Goal: Transaction & Acquisition: Purchase product/service

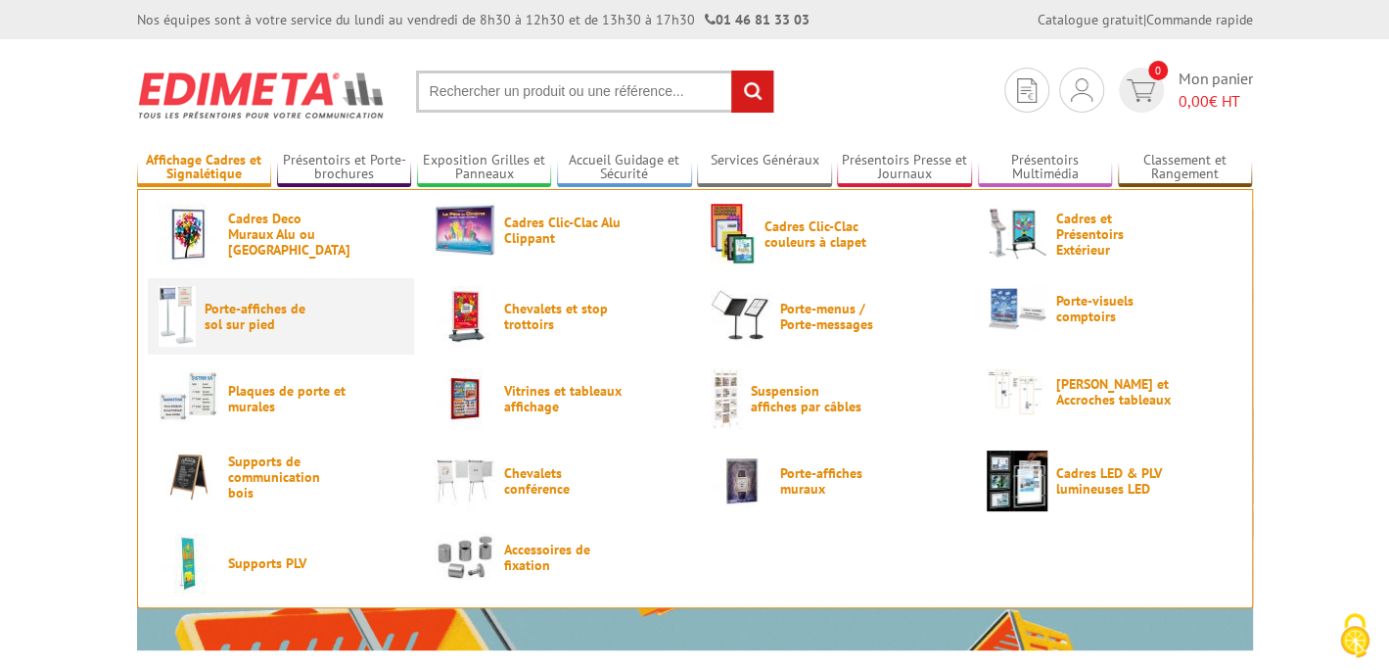
click at [205, 323] on span "Porte-affiches de sol sur pied" at bounding box center [263, 316] width 117 height 31
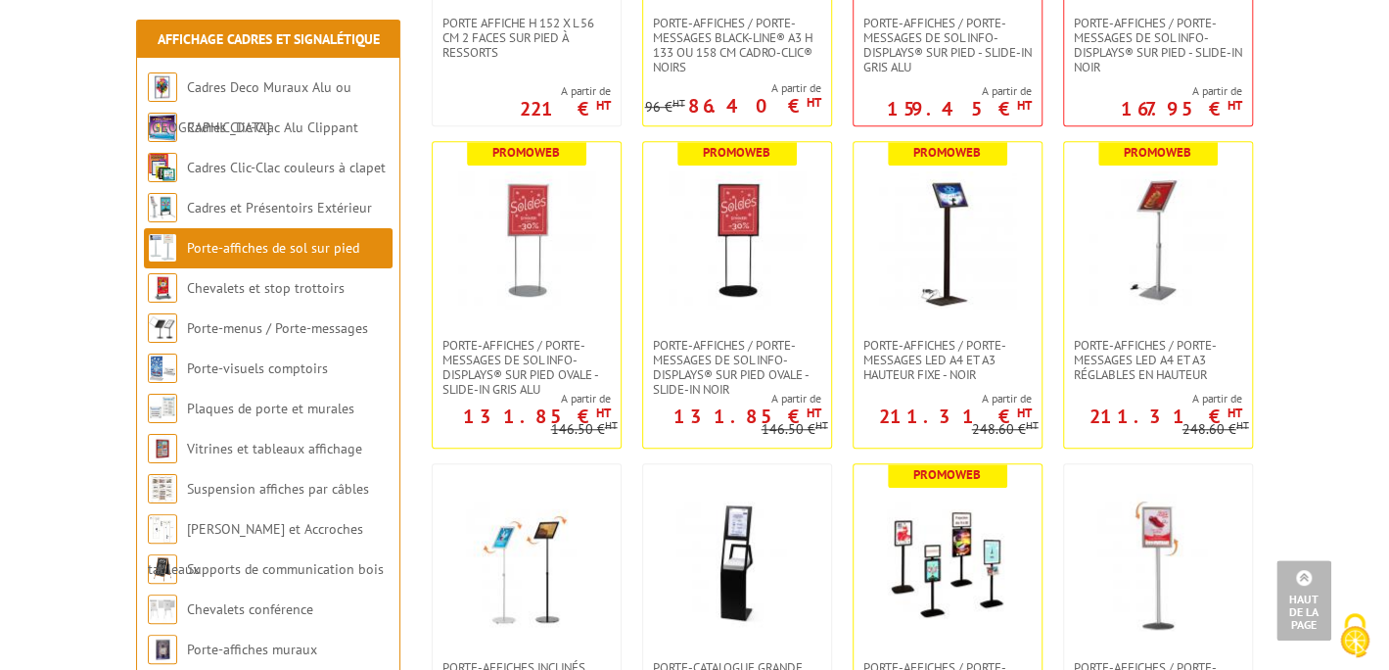
scroll to position [1077, 0]
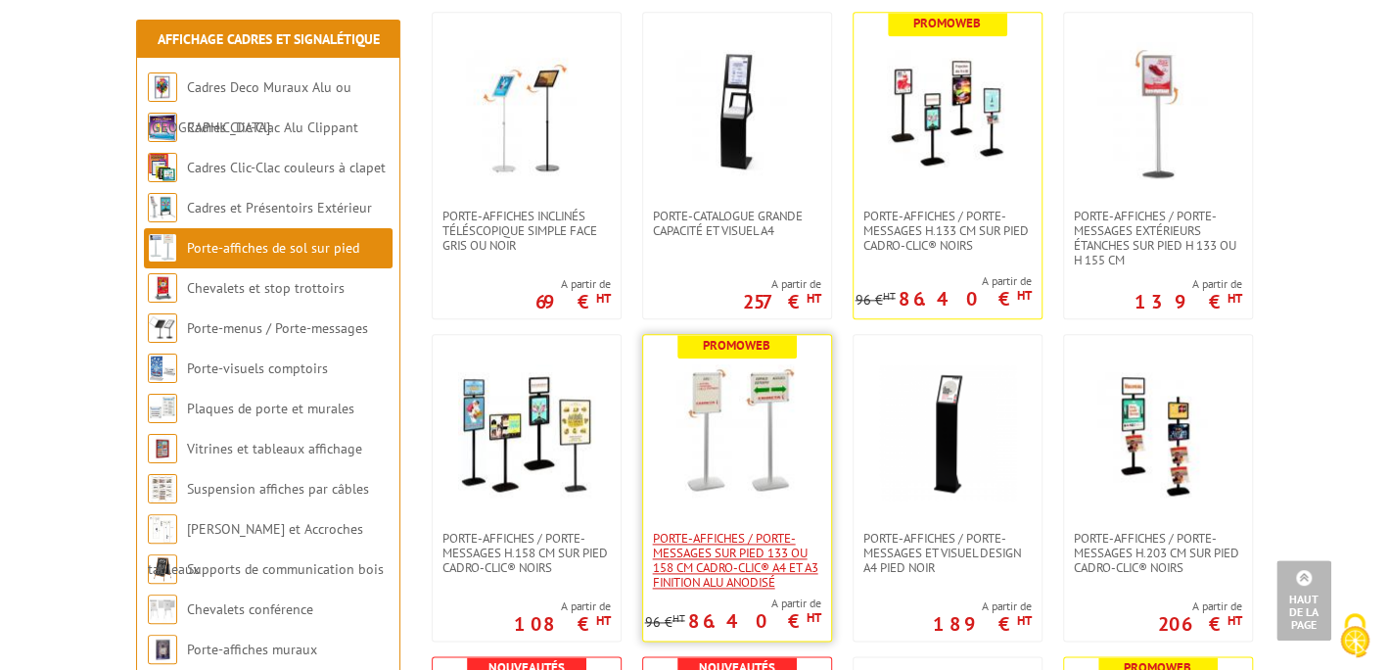
click at [716, 542] on span "Porte-affiches / Porte-messages sur pied 133 ou 158 cm Cadro-Clic® A4 et A3 fin…" at bounding box center [737, 560] width 168 height 59
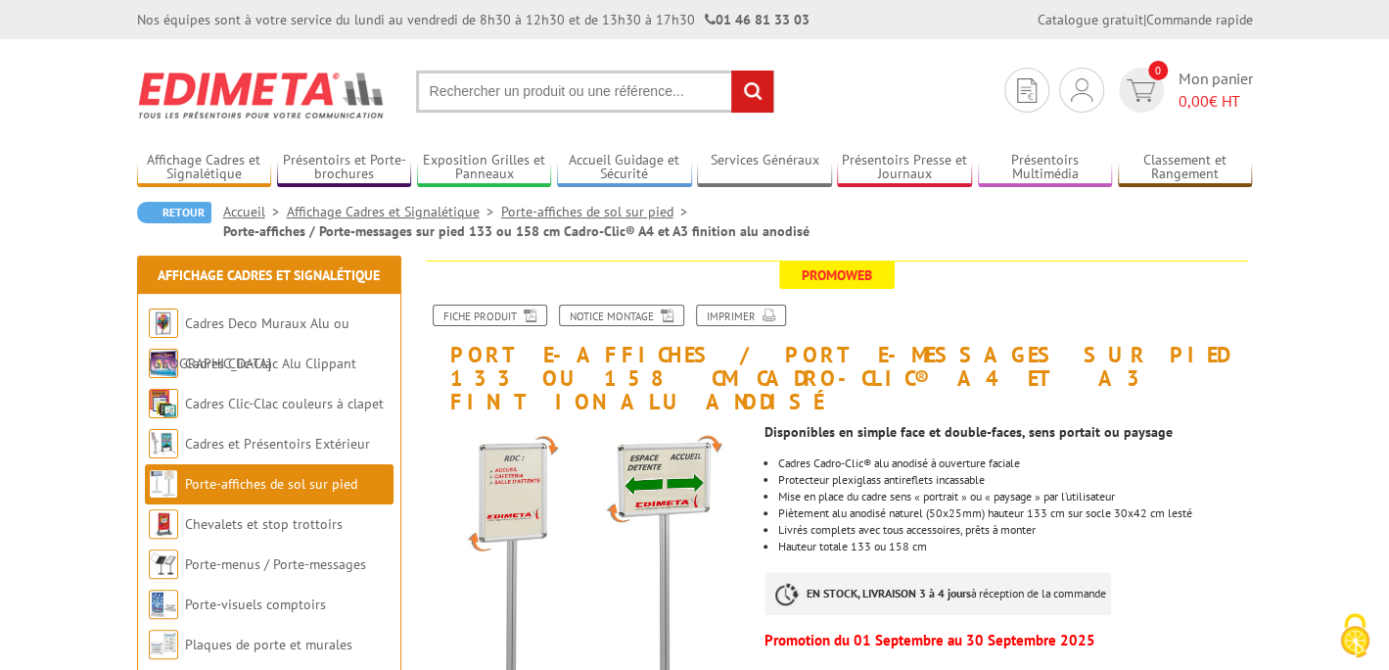
scroll to position [392, 0]
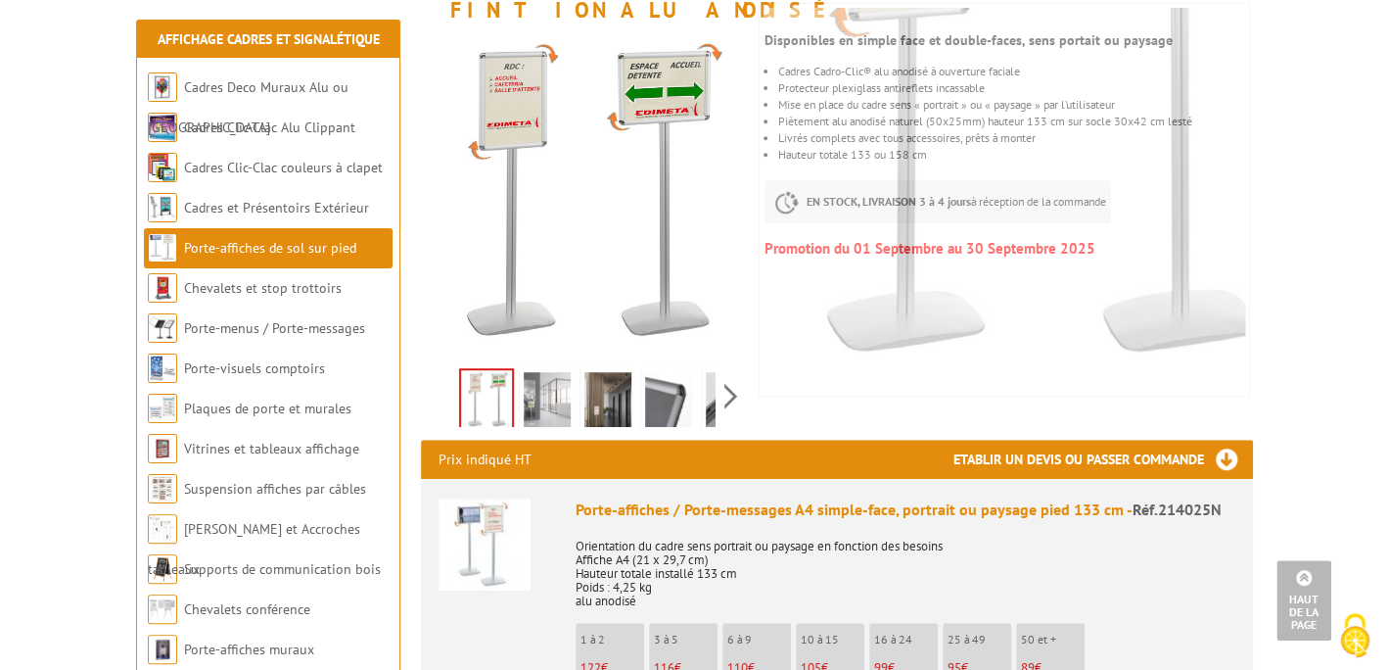
click at [558, 372] on img at bounding box center [547, 402] width 47 height 61
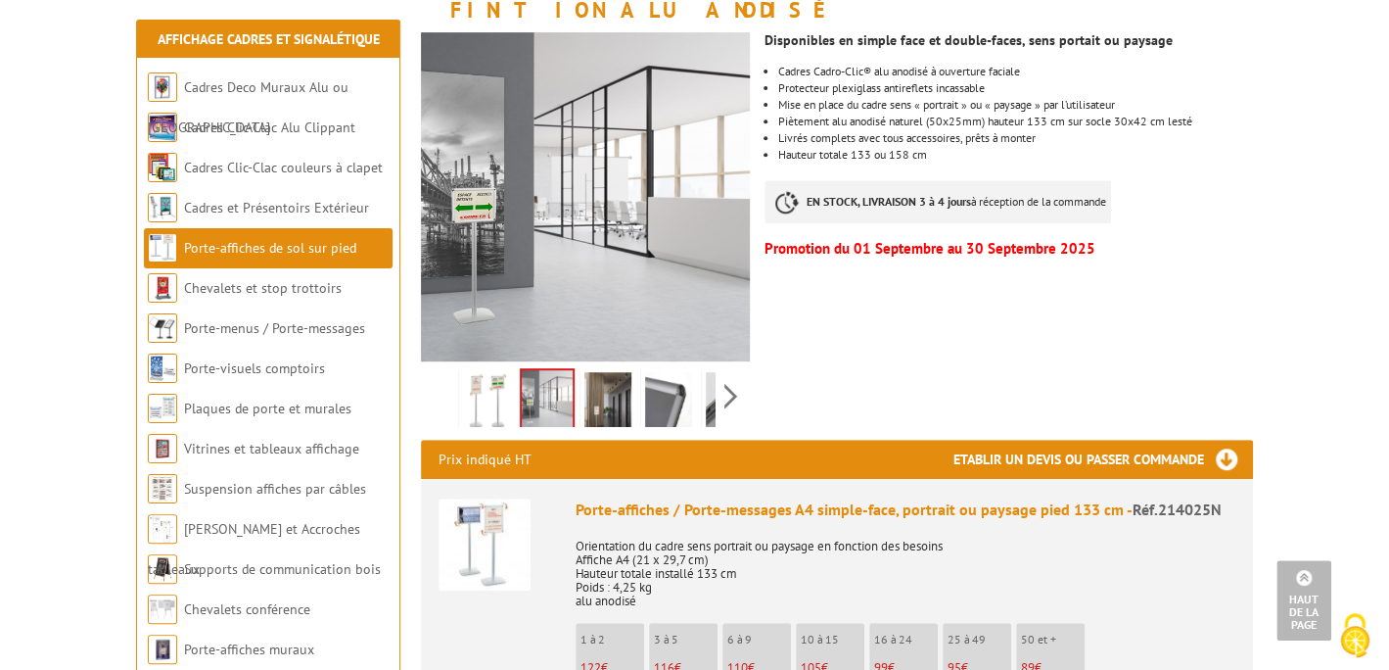
click at [613, 380] on img at bounding box center [607, 402] width 47 height 61
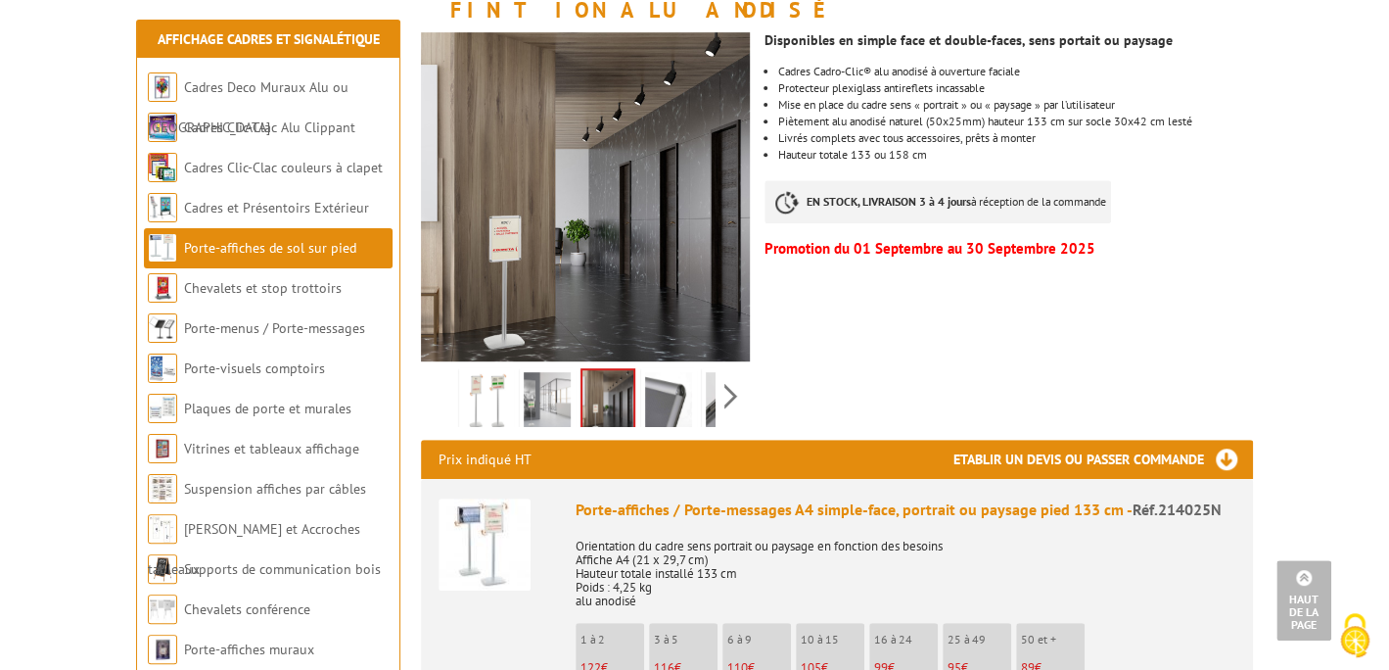
click at [653, 380] on img at bounding box center [668, 402] width 47 height 61
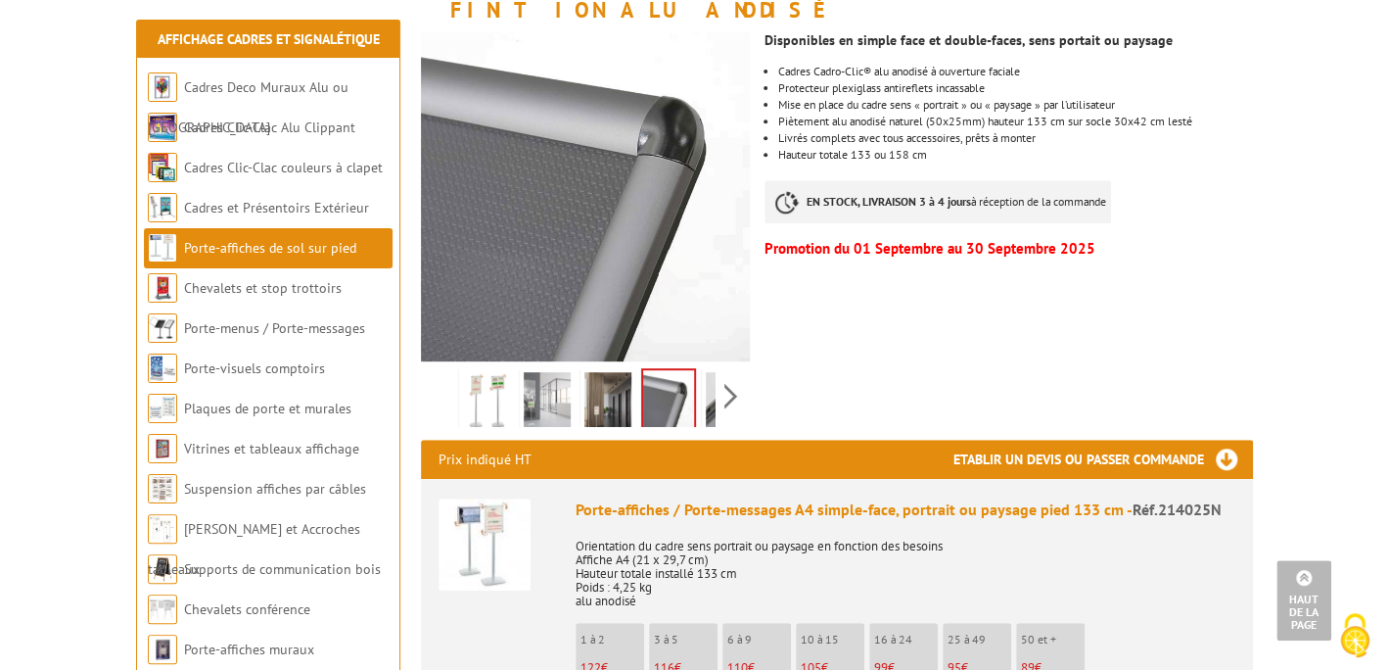
click at [702, 387] on link at bounding box center [729, 402] width 55 height 69
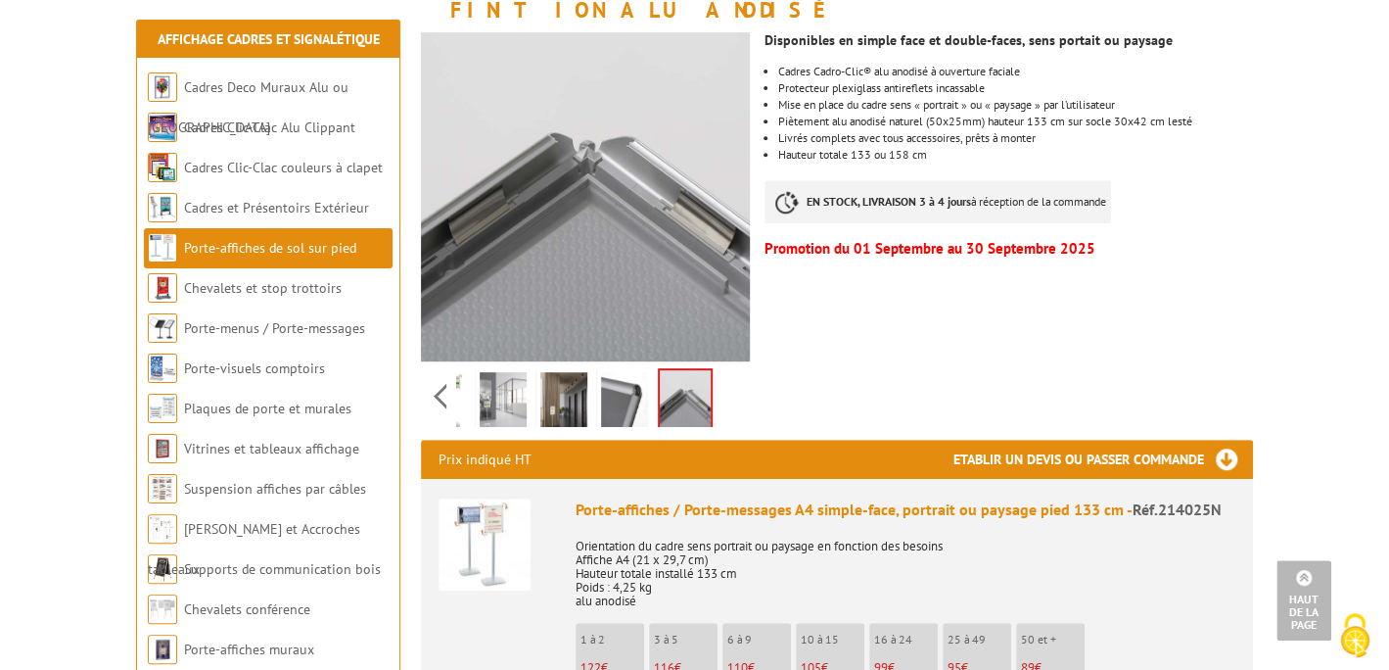
click at [702, 387] on img at bounding box center [685, 400] width 51 height 61
click at [508, 528] on img at bounding box center [485, 544] width 92 height 92
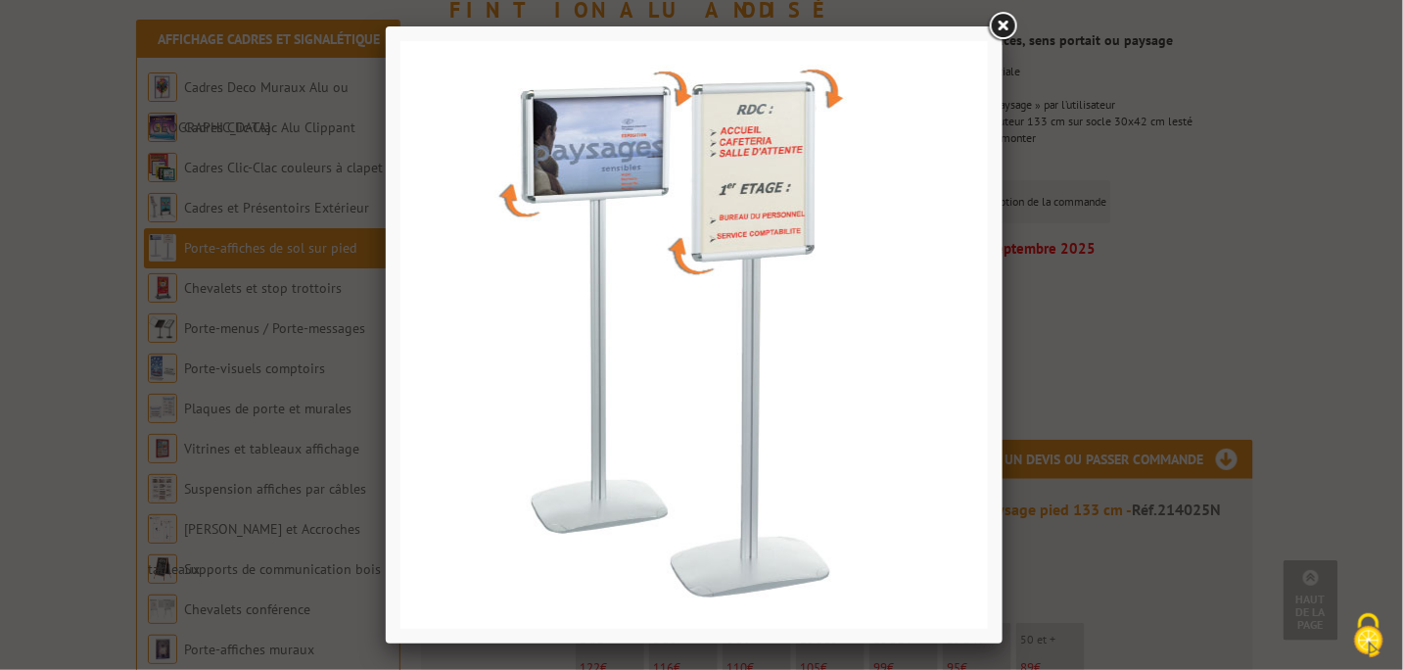
click at [1008, 23] on link at bounding box center [1002, 26] width 35 height 35
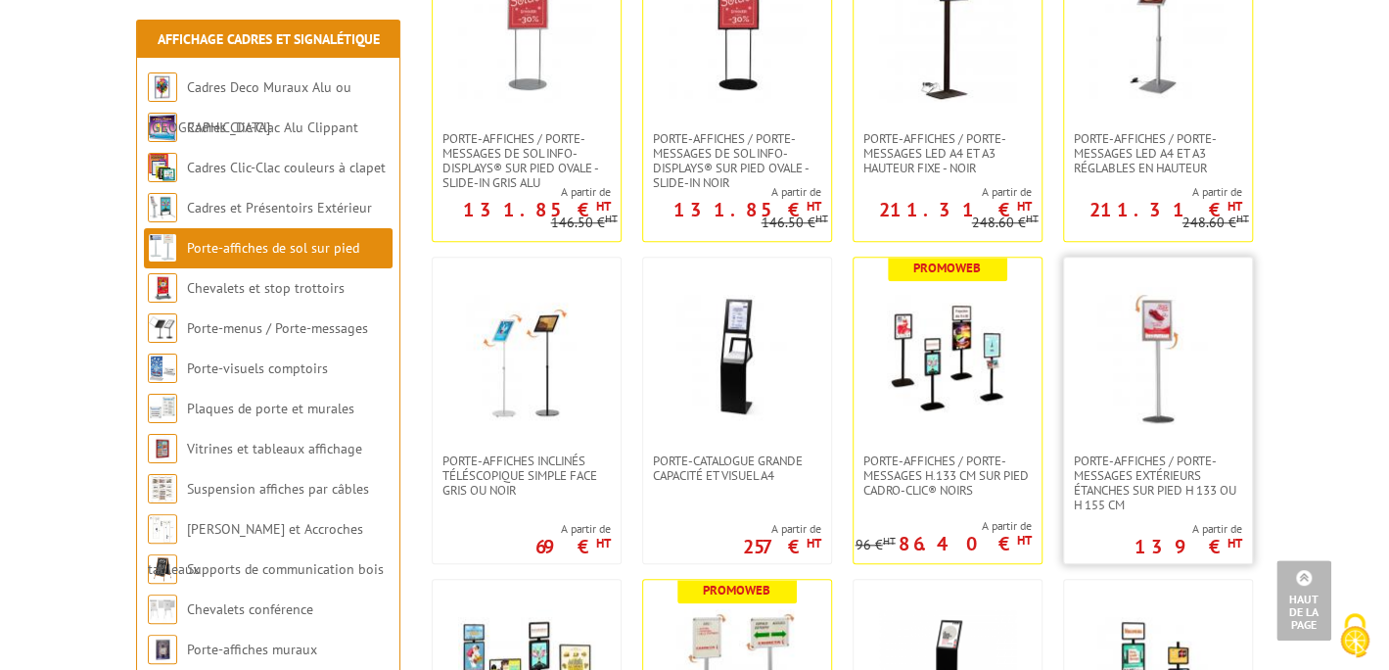
scroll to position [843, 0]
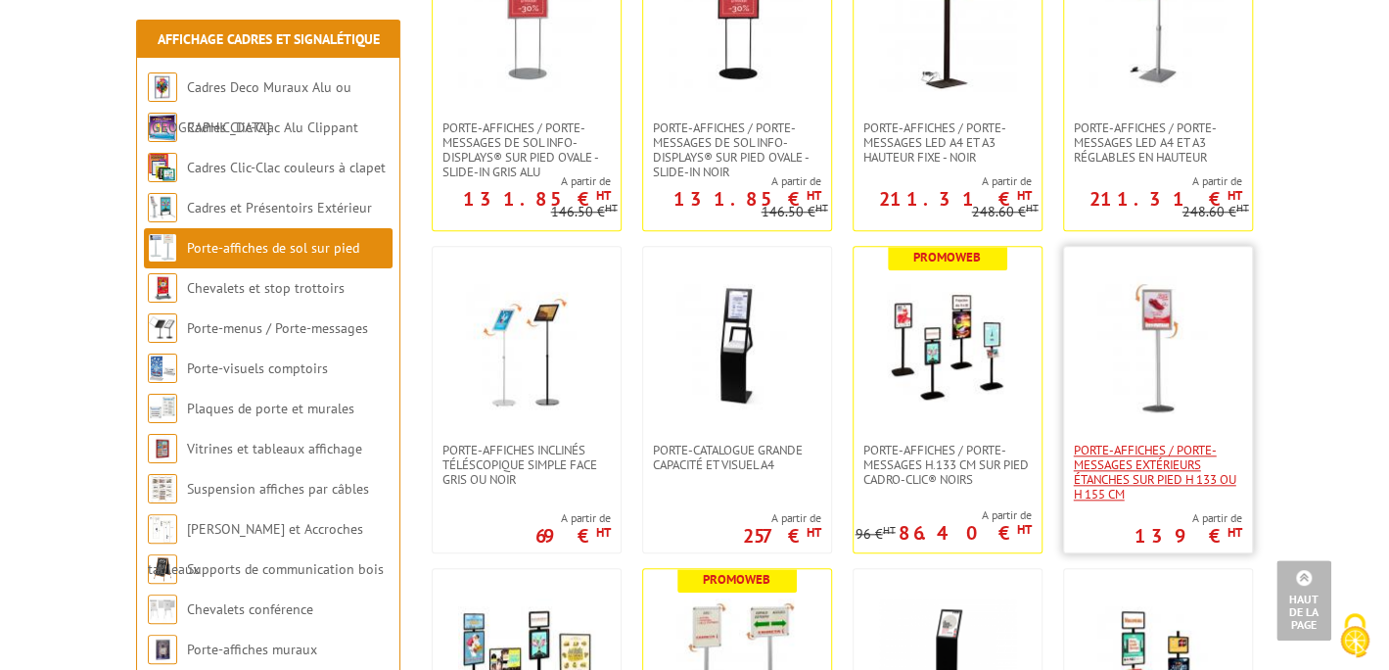
click at [1142, 467] on span "Porte-affiches / Porte-messages extérieurs étanches sur pied h 133 ou h 155 cm" at bounding box center [1158, 472] width 168 height 59
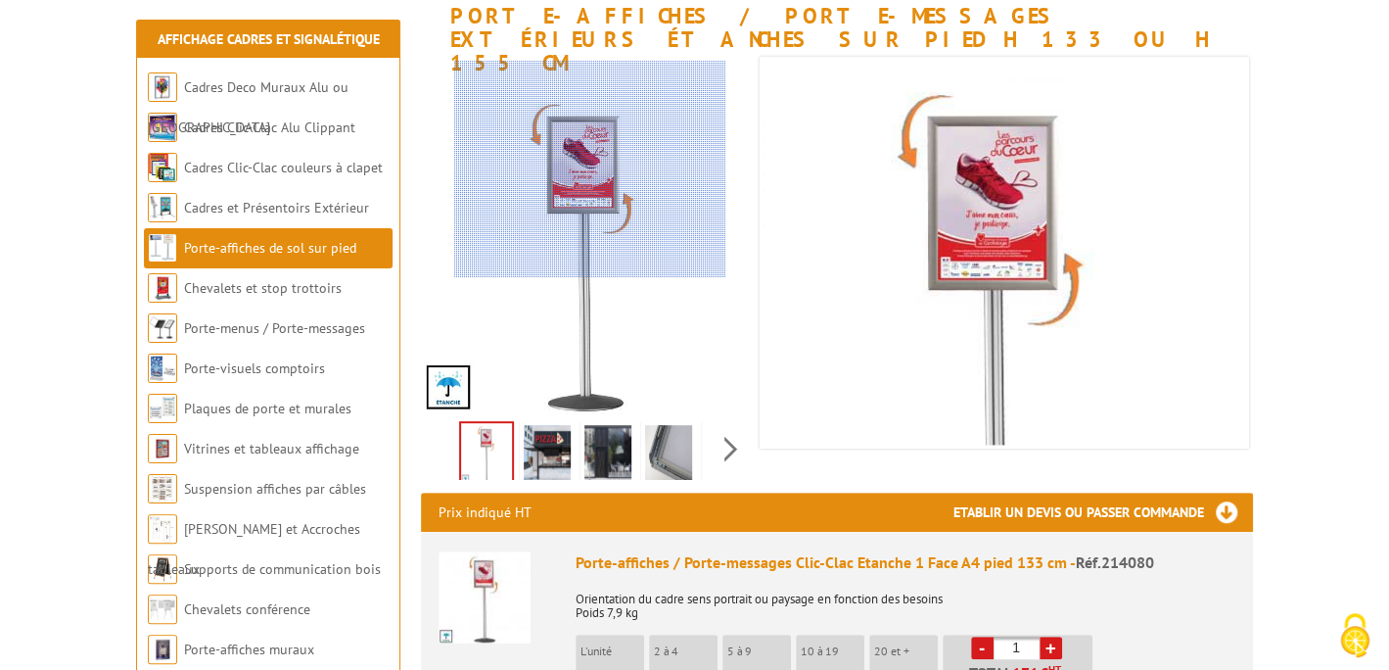
scroll to position [294, 0]
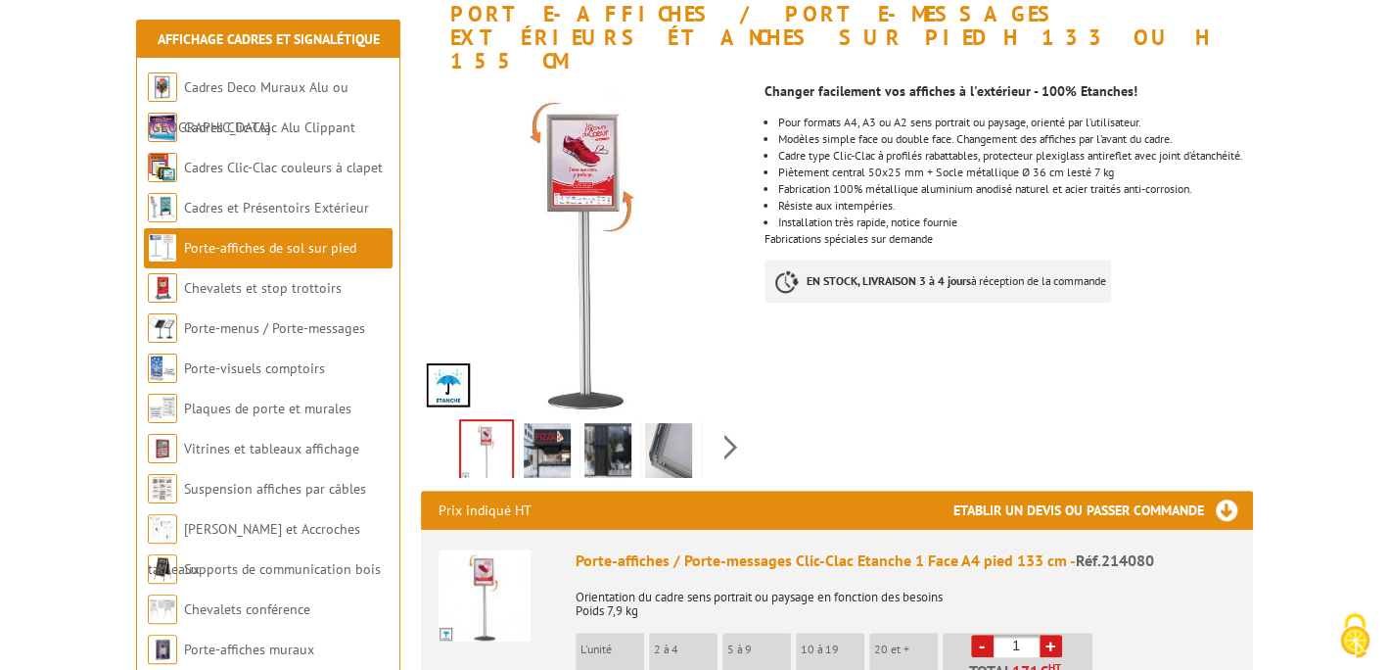
click at [552, 431] on img at bounding box center [547, 453] width 47 height 61
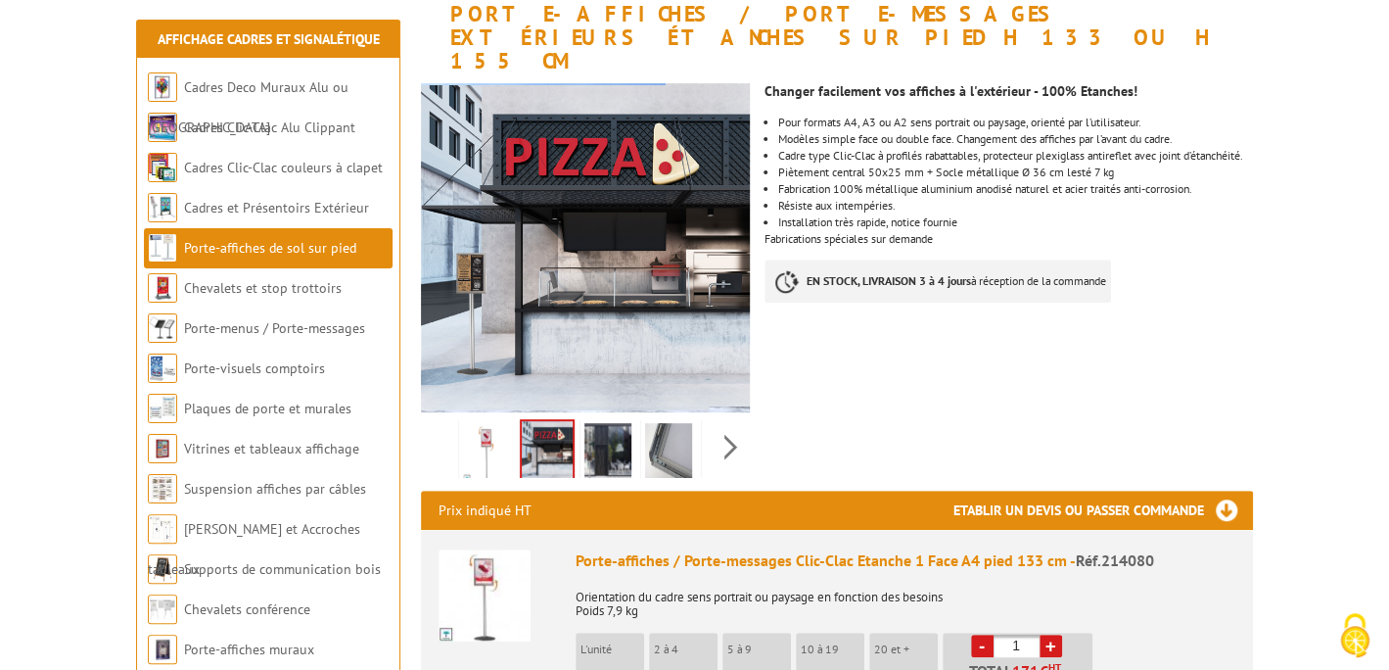
click at [613, 429] on img at bounding box center [607, 453] width 47 height 61
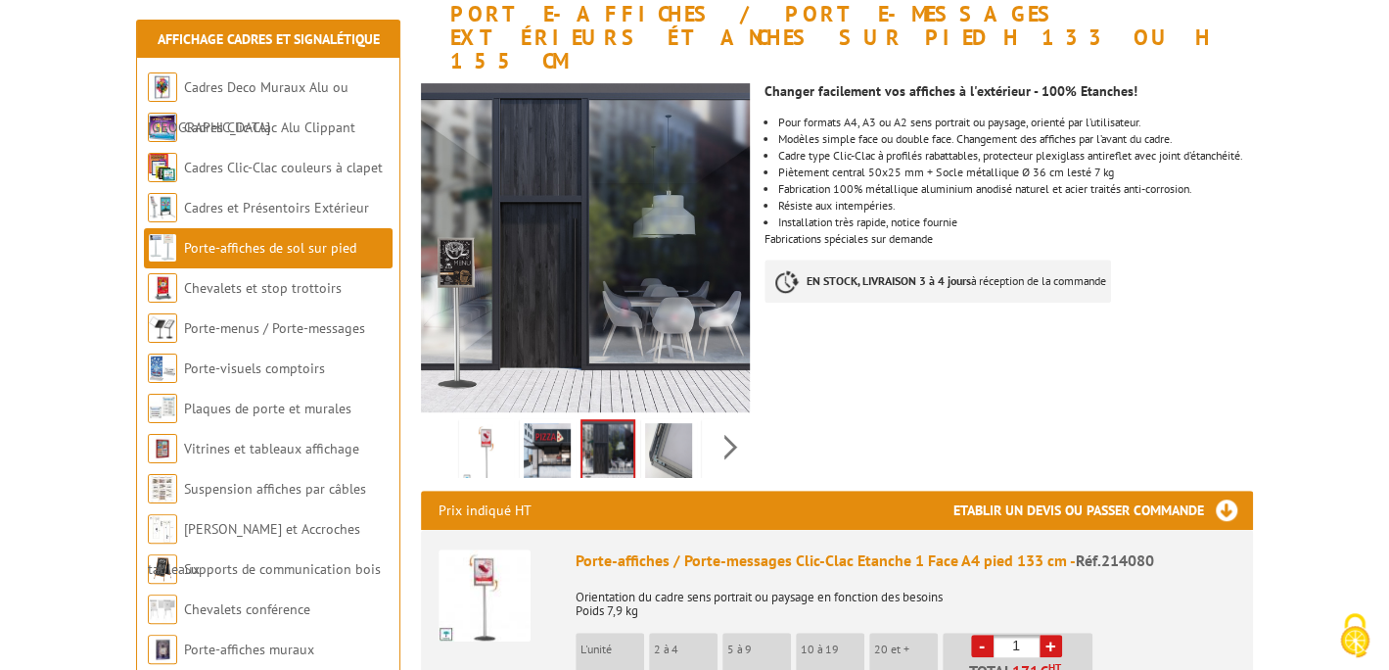
click at [682, 435] on img at bounding box center [668, 453] width 47 height 61
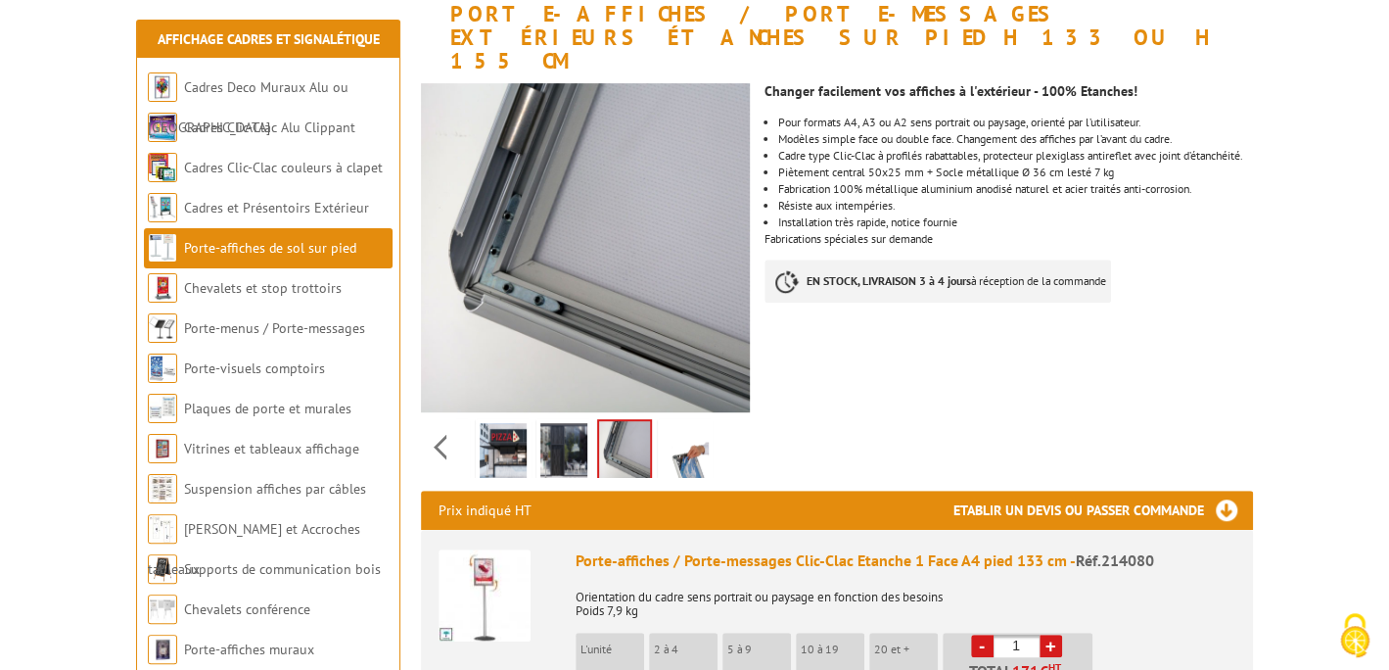
click at [731, 436] on div "Previous Next" at bounding box center [586, 446] width 330 height 69
click at [679, 433] on img at bounding box center [685, 453] width 47 height 61
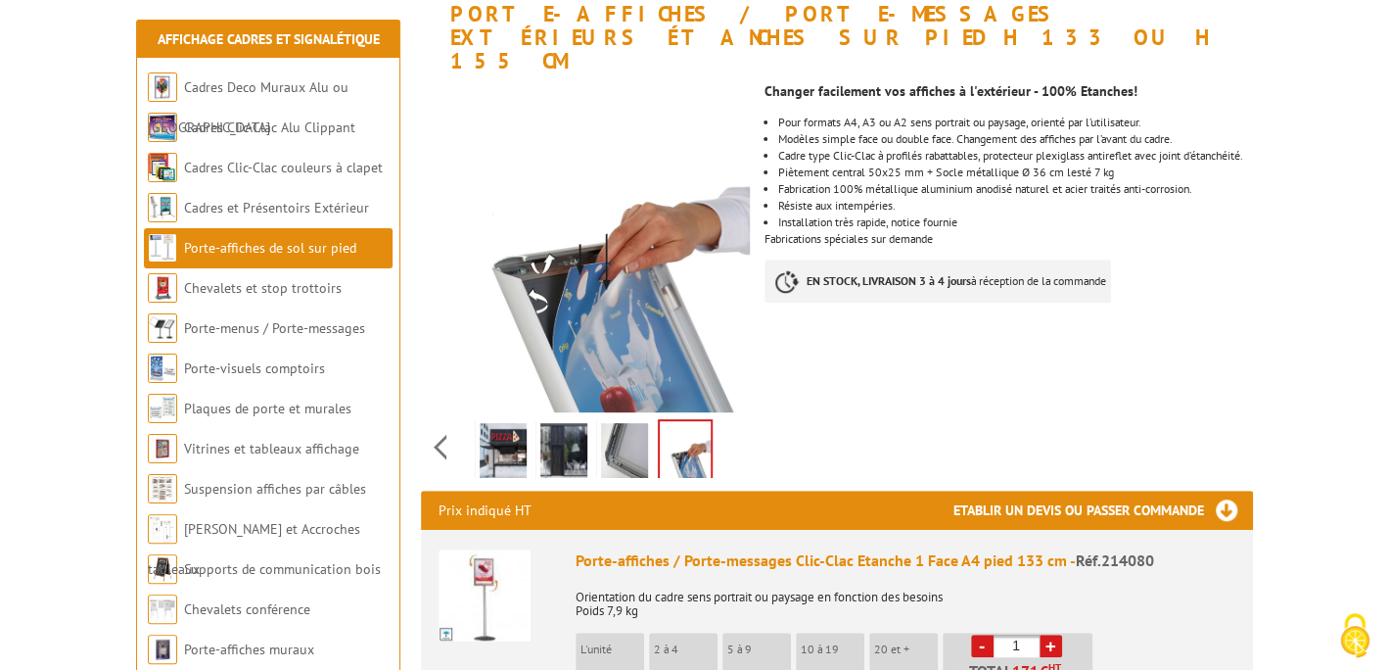
click at [731, 433] on div "Previous Next" at bounding box center [586, 446] width 330 height 69
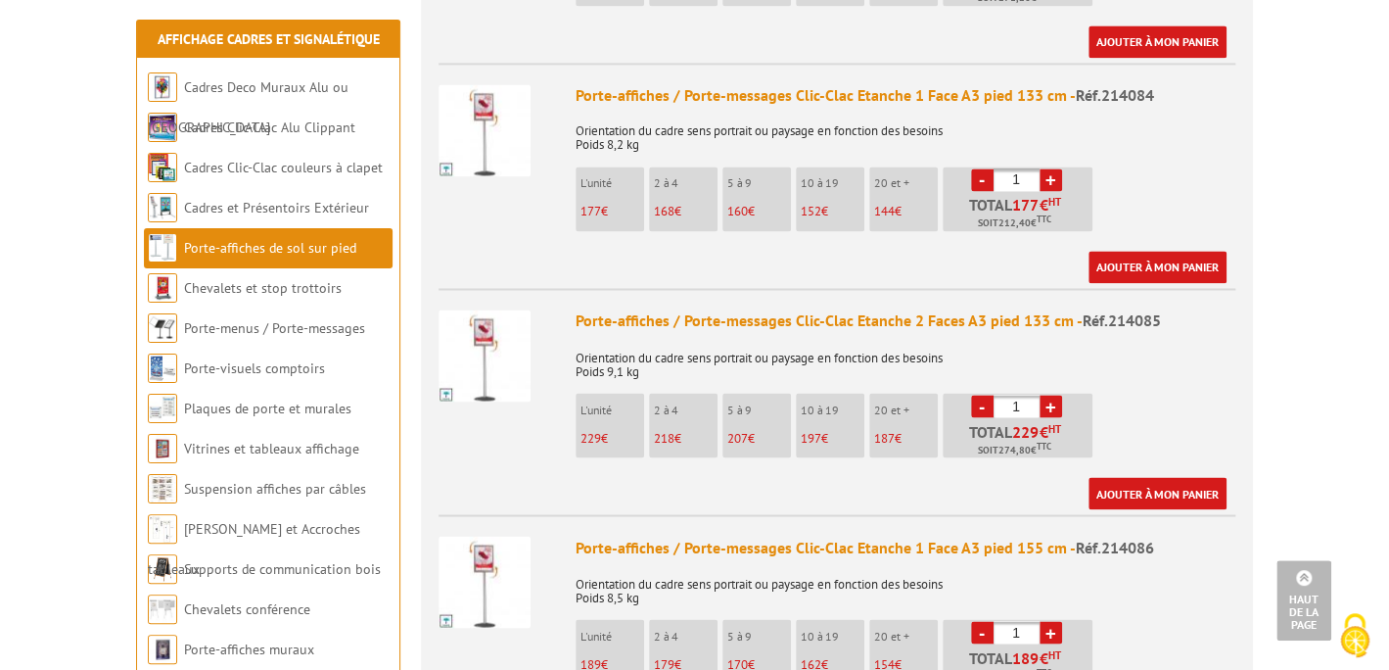
scroll to position [1958, 0]
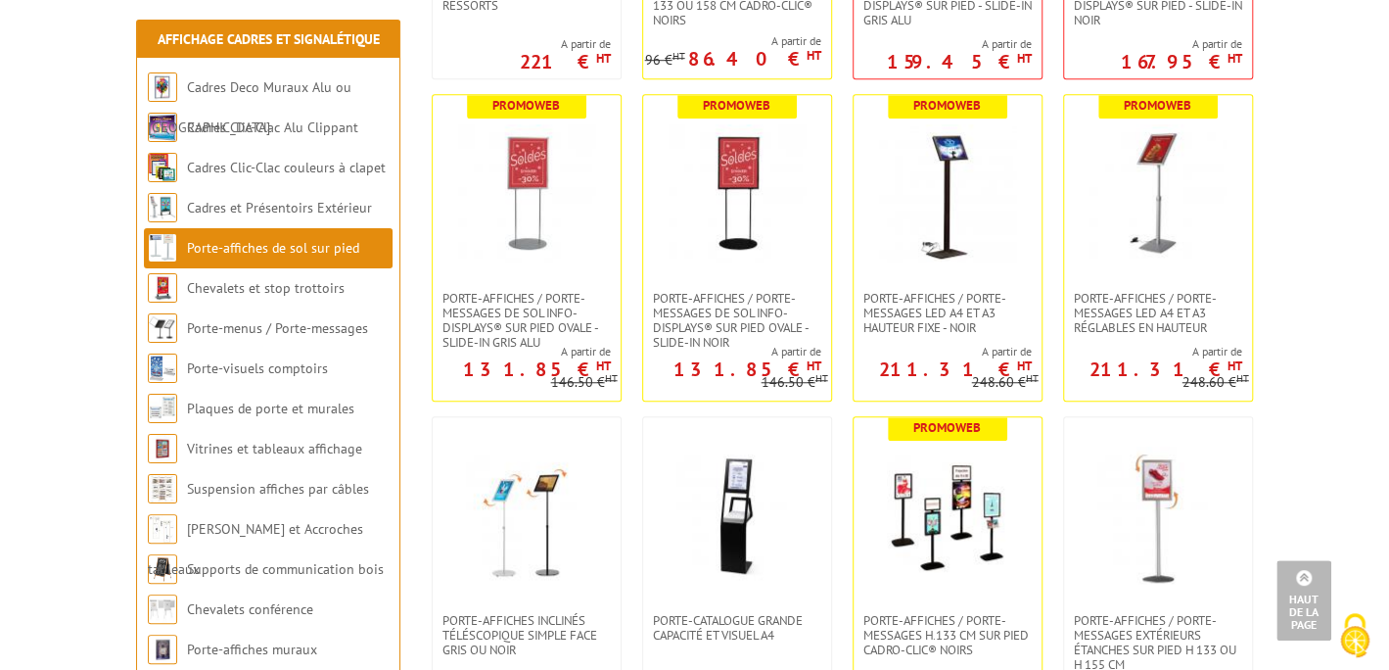
scroll to position [353, 0]
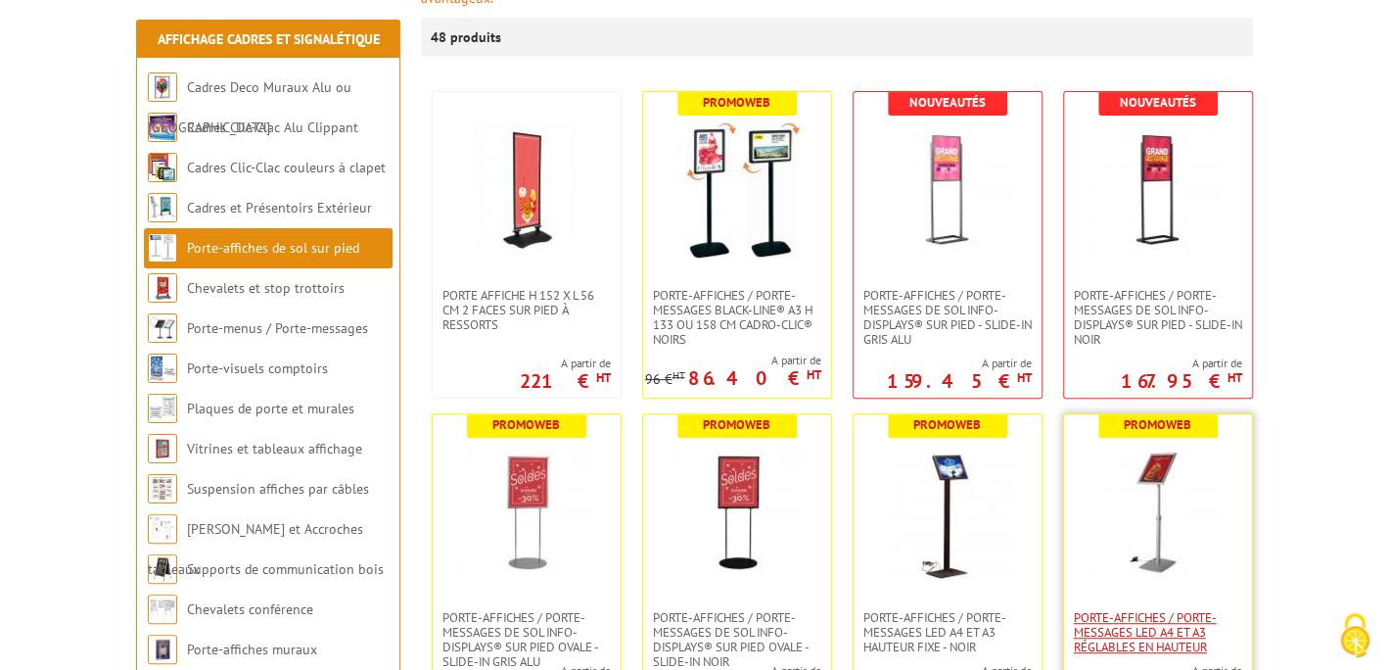
click at [1139, 637] on span "Porte-affiches / Porte-messages LED A4 et A3 réglables en hauteur" at bounding box center [1158, 632] width 168 height 44
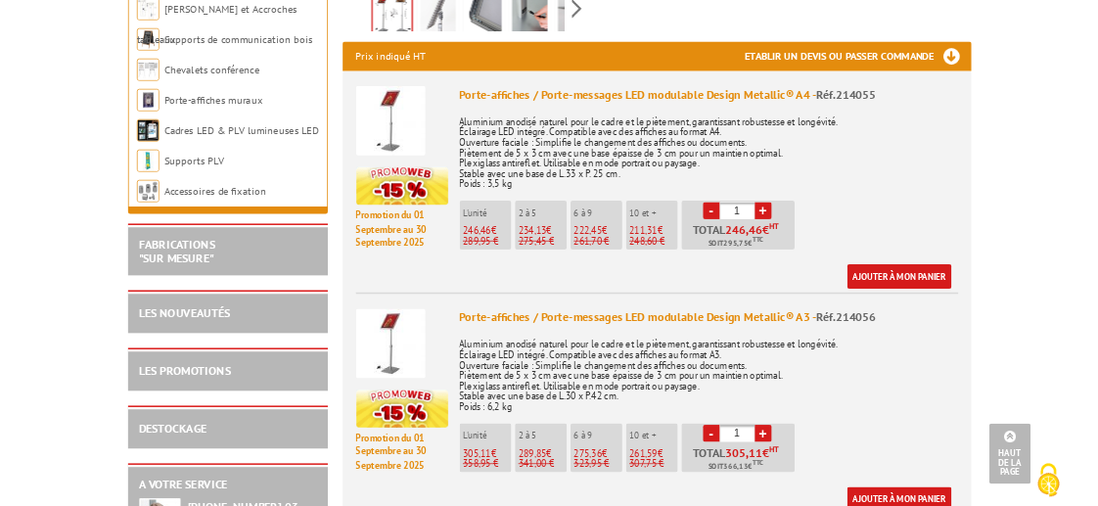
scroll to position [783, 0]
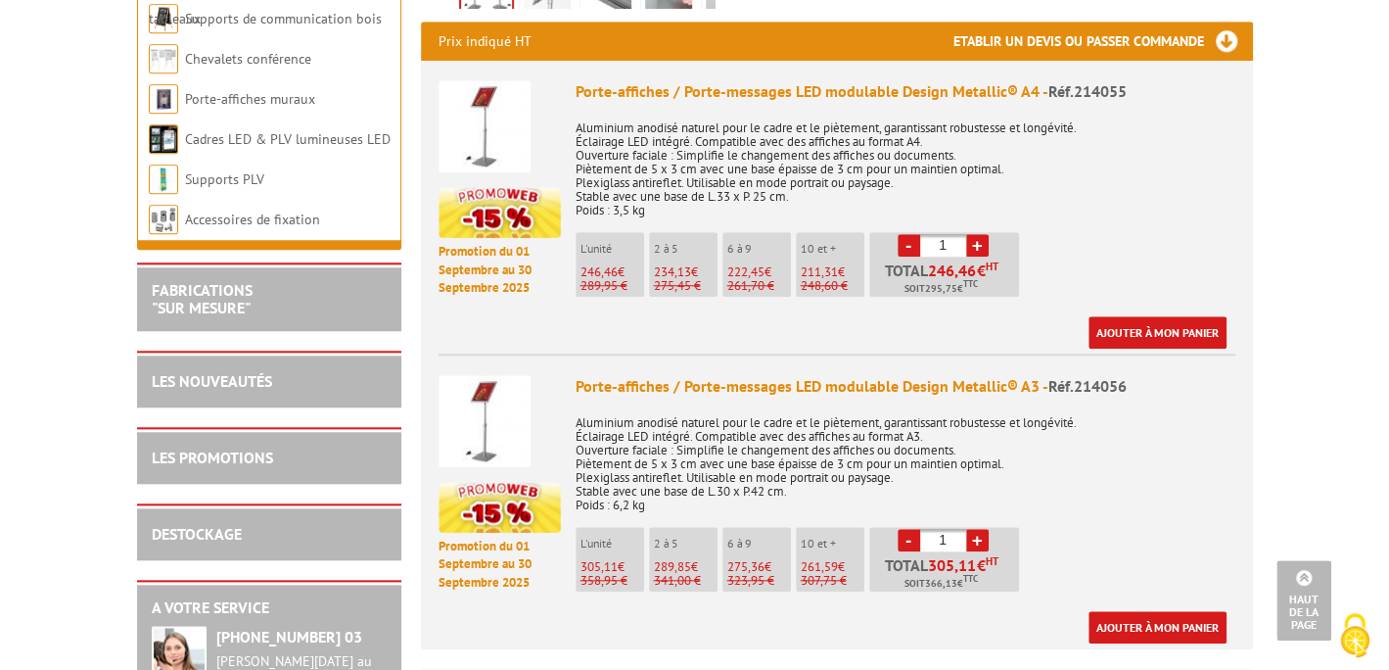
click at [984, 529] on link "+" at bounding box center [977, 540] width 23 height 23
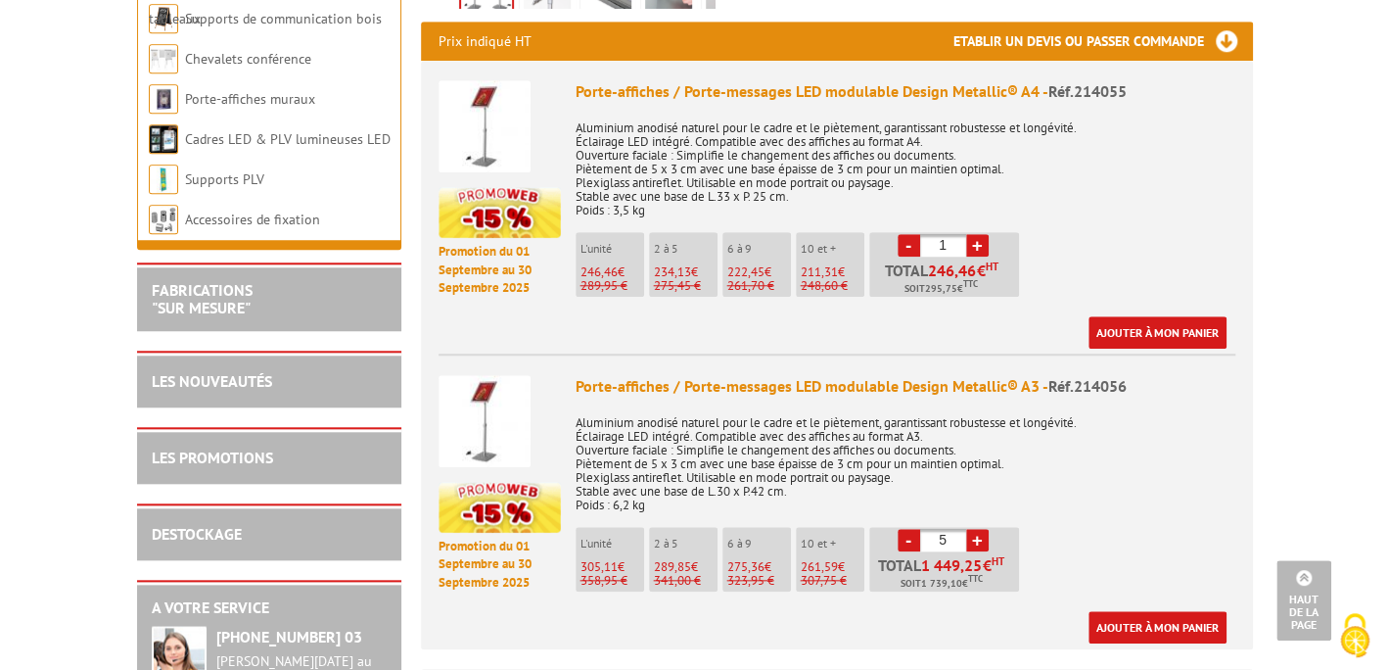
type input "6"
